Goal: Task Accomplishment & Management: Manage account settings

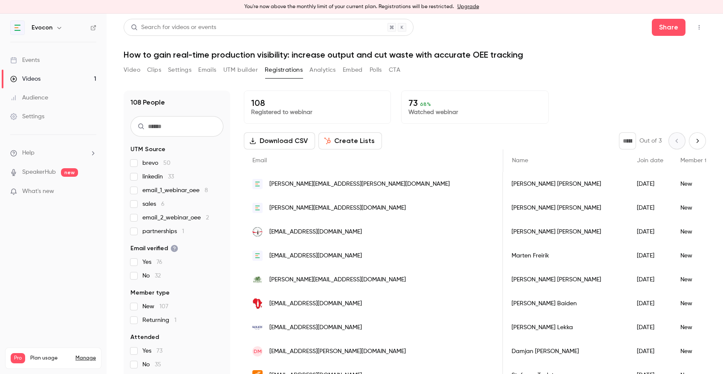
scroll to position [0, 856]
drag, startPoint x: 410, startPoint y: 105, endPoint x: 422, endPoint y: 103, distance: 12.1
click at [422, 103] on div "73 68 % Watched webinar" at bounding box center [474, 106] width 147 height 33
click at [43, 79] on link "Videos 1" at bounding box center [53, 78] width 107 height 19
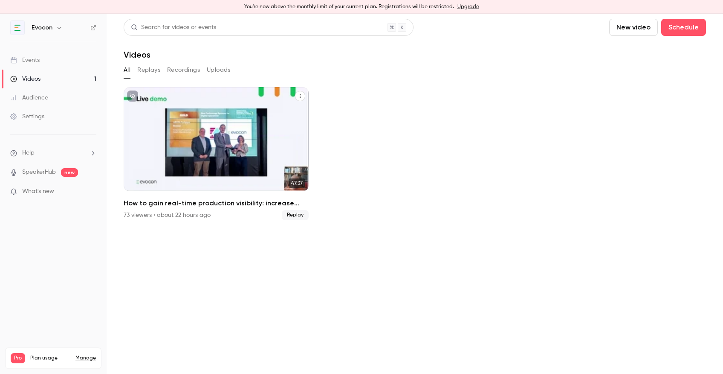
click at [300, 96] on icon "How to gain real-time production visibility: increase output and cut waste with…" at bounding box center [300, 95] width 5 height 5
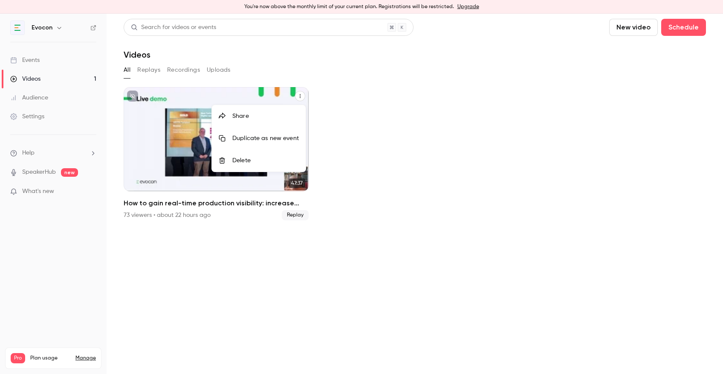
click at [221, 252] on div at bounding box center [361, 187] width 723 height 374
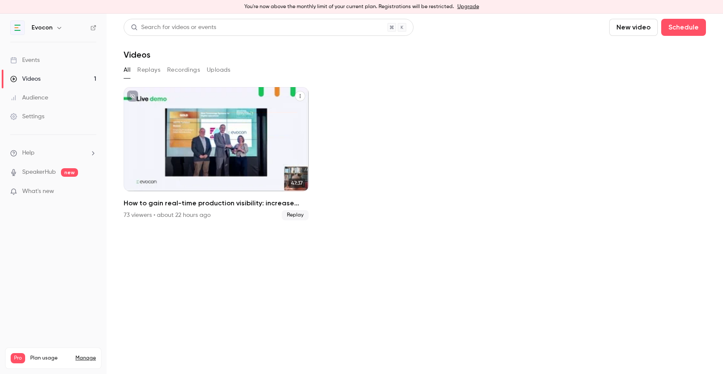
click at [298, 98] on icon "How to gain real-time production visibility: increase output and cut waste with…" at bounding box center [300, 95] width 5 height 5
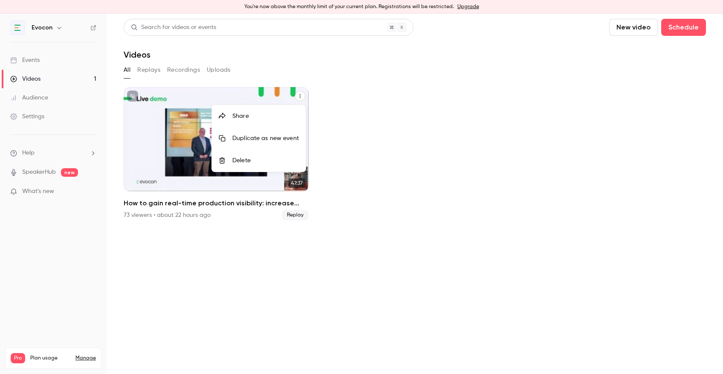
click at [280, 116] on div "Share" at bounding box center [265, 116] width 67 height 9
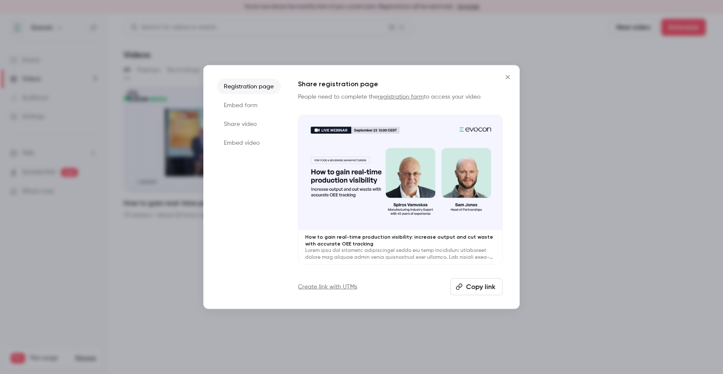
click at [504, 77] on icon "Close" at bounding box center [508, 77] width 10 height 7
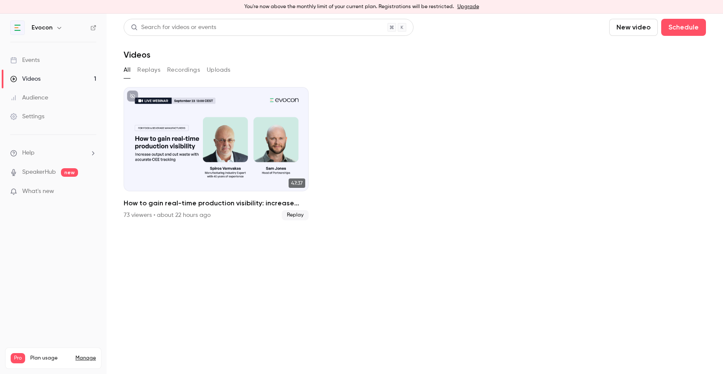
click at [37, 119] on div "Settings" at bounding box center [27, 116] width 34 height 9
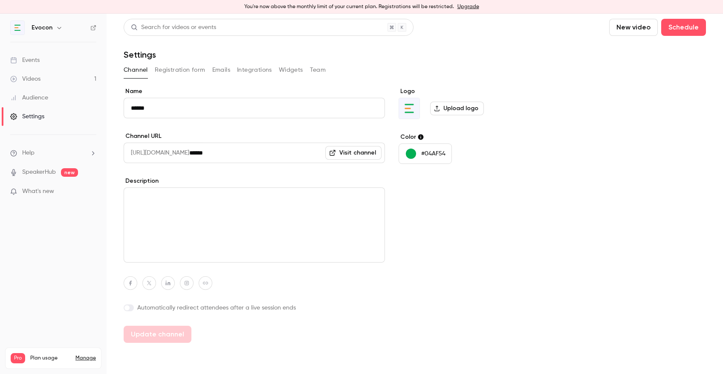
click at [352, 155] on link "Visit channel" at bounding box center [353, 153] width 56 height 14
click at [194, 68] on button "Registration form" at bounding box center [180, 70] width 51 height 14
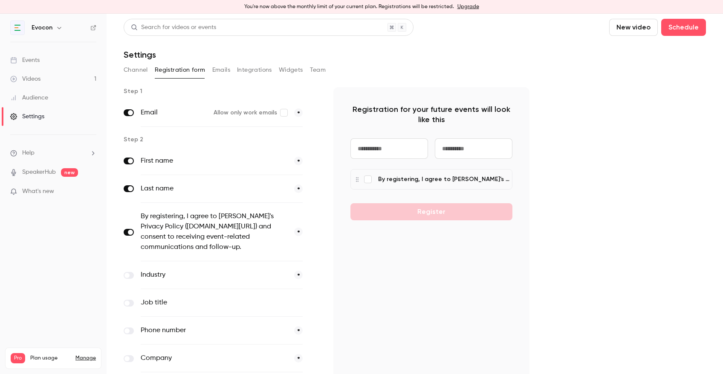
click at [218, 68] on button "Emails" at bounding box center [221, 70] width 18 height 14
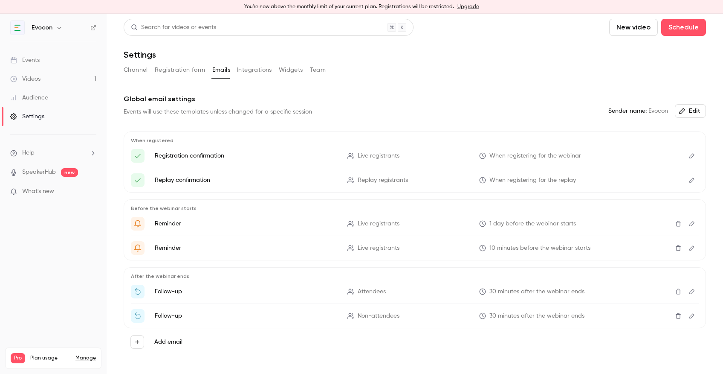
click at [248, 69] on button "Integrations" at bounding box center [254, 70] width 35 height 14
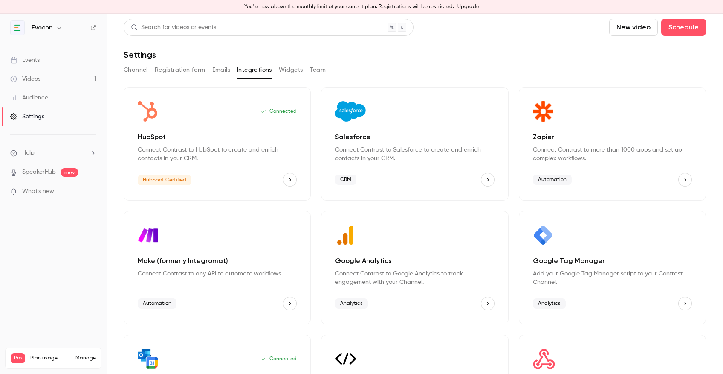
click at [292, 68] on button "Widgets" at bounding box center [291, 70] width 24 height 14
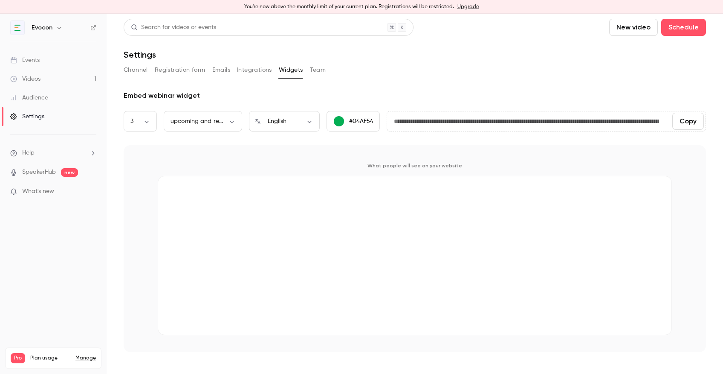
click at [319, 67] on button "Team" at bounding box center [318, 70] width 16 height 14
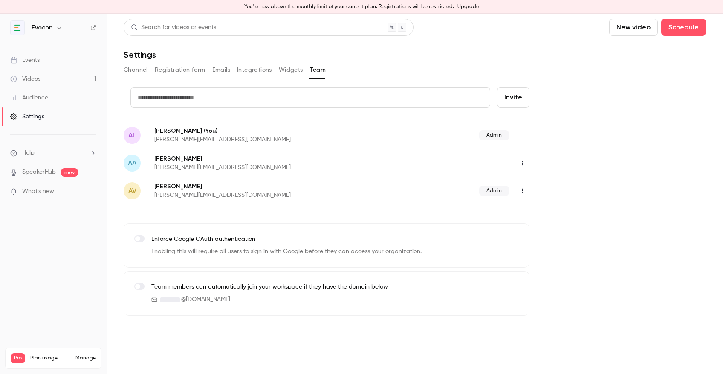
click at [132, 69] on button "Channel" at bounding box center [136, 70] width 24 height 14
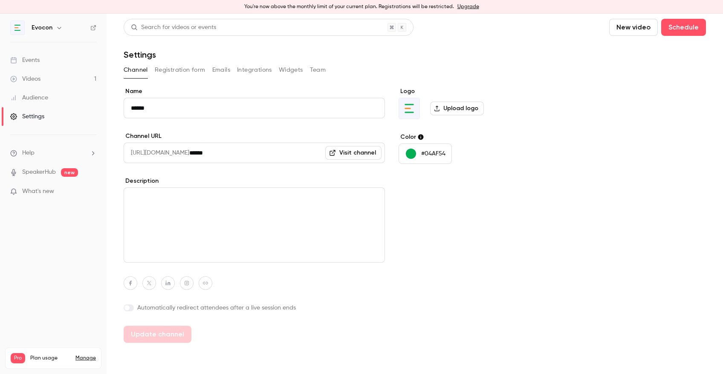
click at [29, 63] on div "Events" at bounding box center [24, 60] width 29 height 9
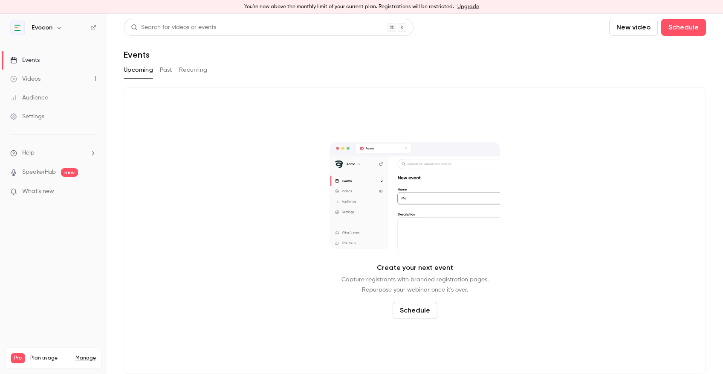
click at [32, 83] on div "Videos" at bounding box center [25, 79] width 30 height 9
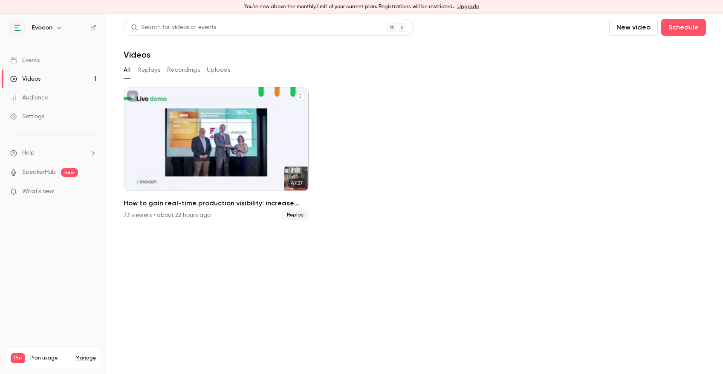
click at [225, 150] on div "How to gain real-time production visibility: increase output and cut waste with…" at bounding box center [216, 139] width 185 height 104
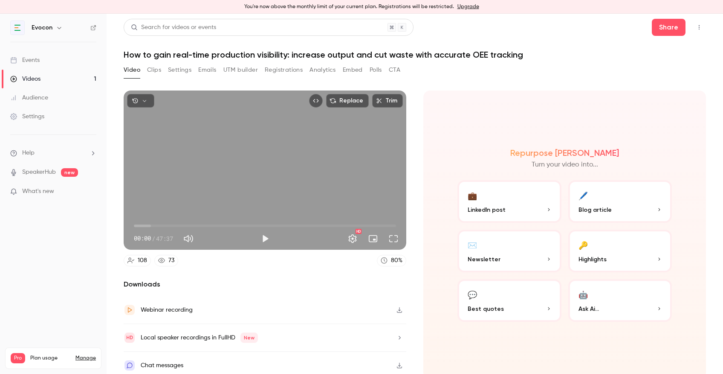
click at [702, 27] on icon "Top Bar Actions" at bounding box center [699, 27] width 7 height 6
click at [636, 49] on div "Publish on Channel" at bounding box center [666, 49] width 67 height 9
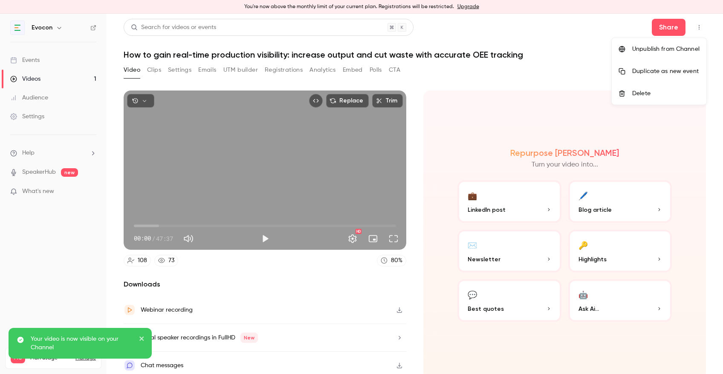
click at [49, 344] on p "Your video is now visible on your Channel" at bounding box center [82, 342] width 102 height 17
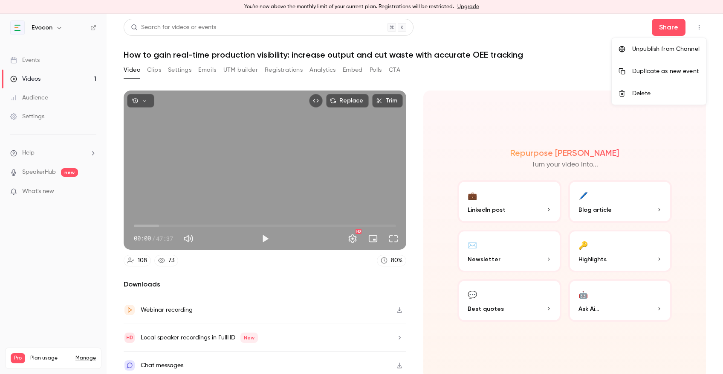
click at [29, 116] on div at bounding box center [361, 187] width 723 height 374
click at [29, 116] on div "Settings" at bounding box center [27, 116] width 34 height 9
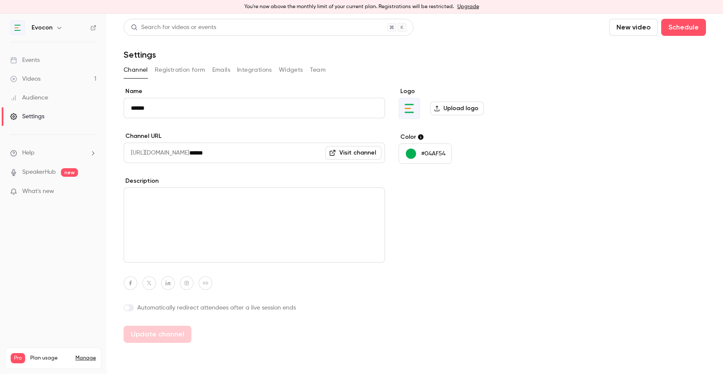
click at [366, 152] on link "Visit channel" at bounding box center [353, 153] width 56 height 14
click at [52, 56] on link "Events" at bounding box center [53, 60] width 107 height 19
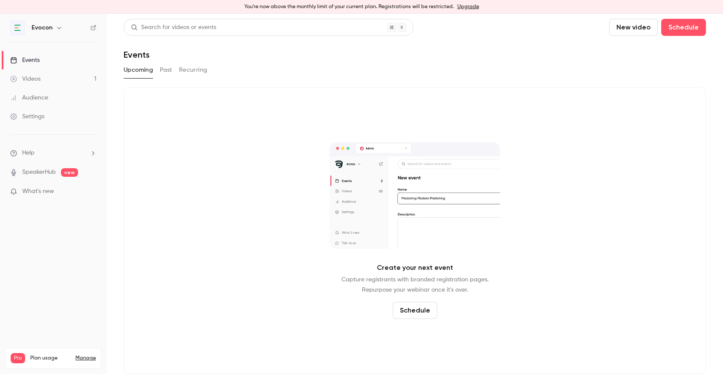
click at [172, 70] on button "Past" at bounding box center [166, 70] width 12 height 14
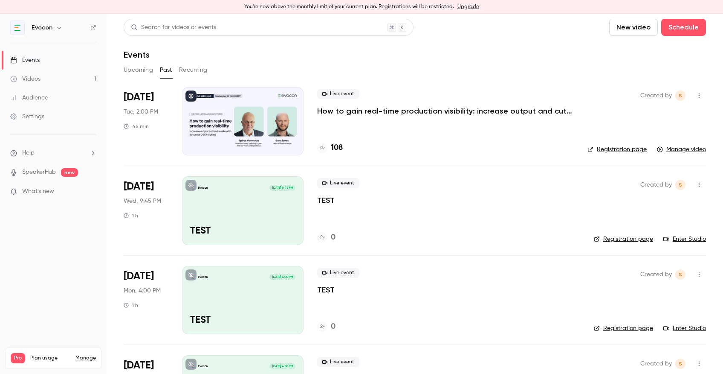
click at [387, 112] on p "How to gain real-time production visibility: increase output and cut waste with…" at bounding box center [445, 111] width 256 height 10
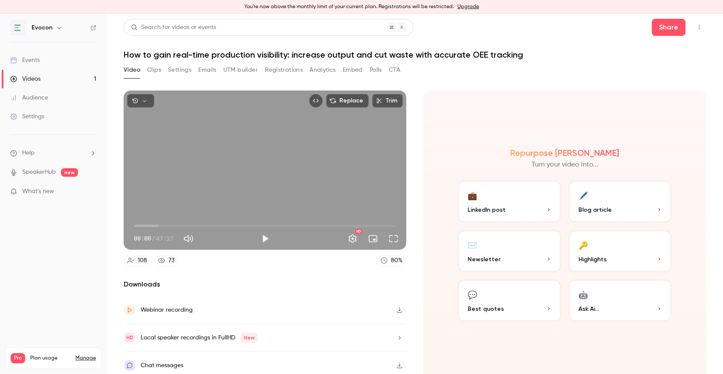
click at [291, 70] on button "Registrations" at bounding box center [284, 70] width 38 height 14
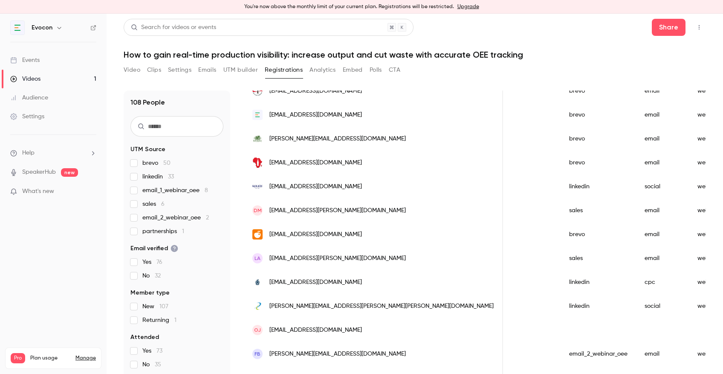
scroll to position [142, 0]
drag, startPoint x: 374, startPoint y: 281, endPoint x: 269, endPoint y: 281, distance: 105.7
click at [269, 281] on div "[EMAIL_ADDRESS][DOMAIN_NAME]" at bounding box center [373, 281] width 259 height 24
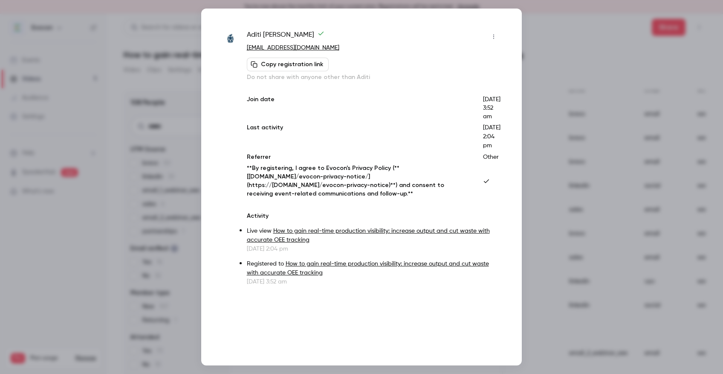
drag, startPoint x: 365, startPoint y: 50, endPoint x: 243, endPoint y: 52, distance: 121.5
click at [243, 52] on div "Aditi Rao st20248585@outlook.cardiffmet.ac.uk Copy registration link Do not sha…" at bounding box center [362, 158] width 278 height 256
copy link "[EMAIL_ADDRESS][DOMAIN_NAME]"
click at [646, 159] on div at bounding box center [361, 187] width 723 height 374
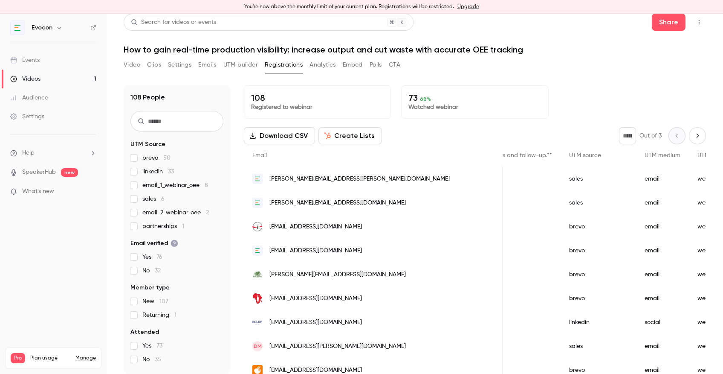
scroll to position [0, 0]
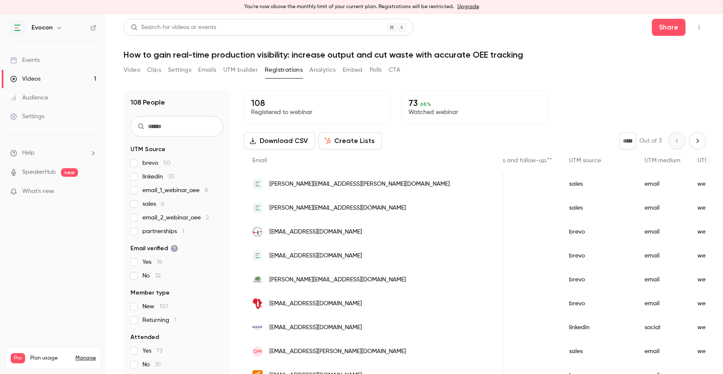
click at [695, 138] on icon "Next page" at bounding box center [697, 140] width 9 height 7
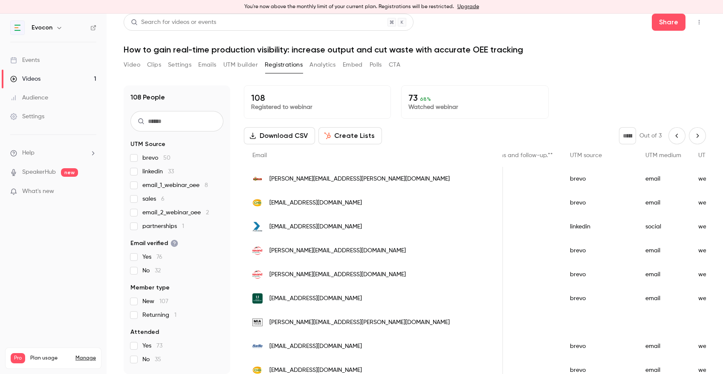
click at [697, 135] on icon "Next page" at bounding box center [697, 135] width 9 height 7
type input "*"
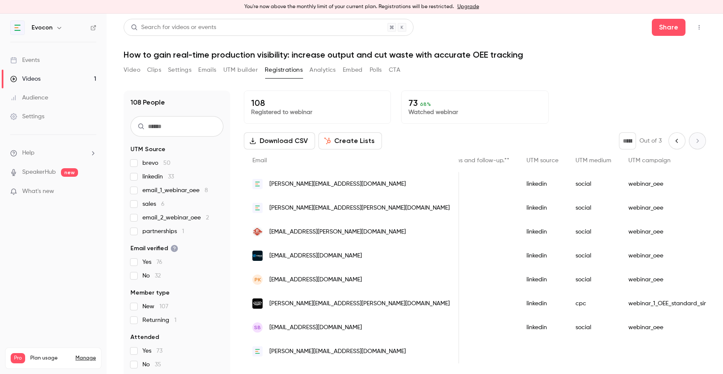
click at [40, 115] on div "Settings" at bounding box center [27, 116] width 34 height 9
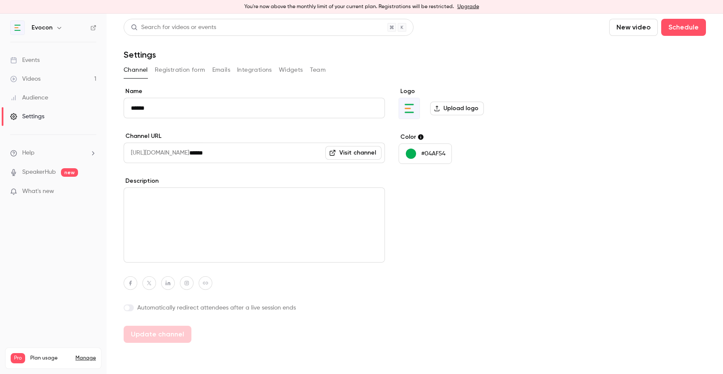
click at [360, 155] on link "Visit channel" at bounding box center [353, 153] width 56 height 14
